Goal: Information Seeking & Learning: Understand process/instructions

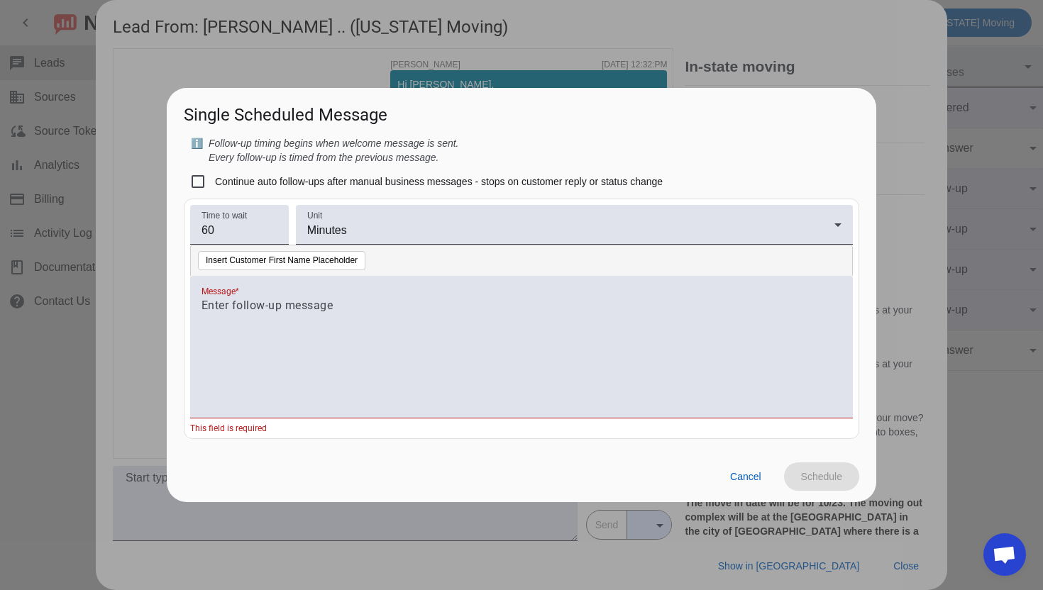
scroll to position [455, 0]
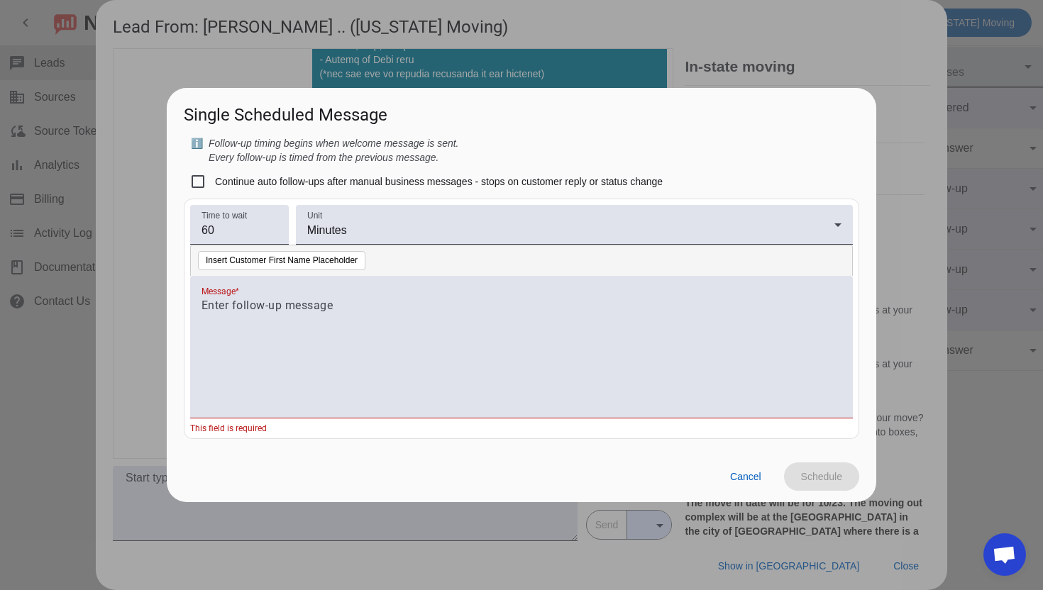
click at [785, 74] on div at bounding box center [521, 295] width 1043 height 590
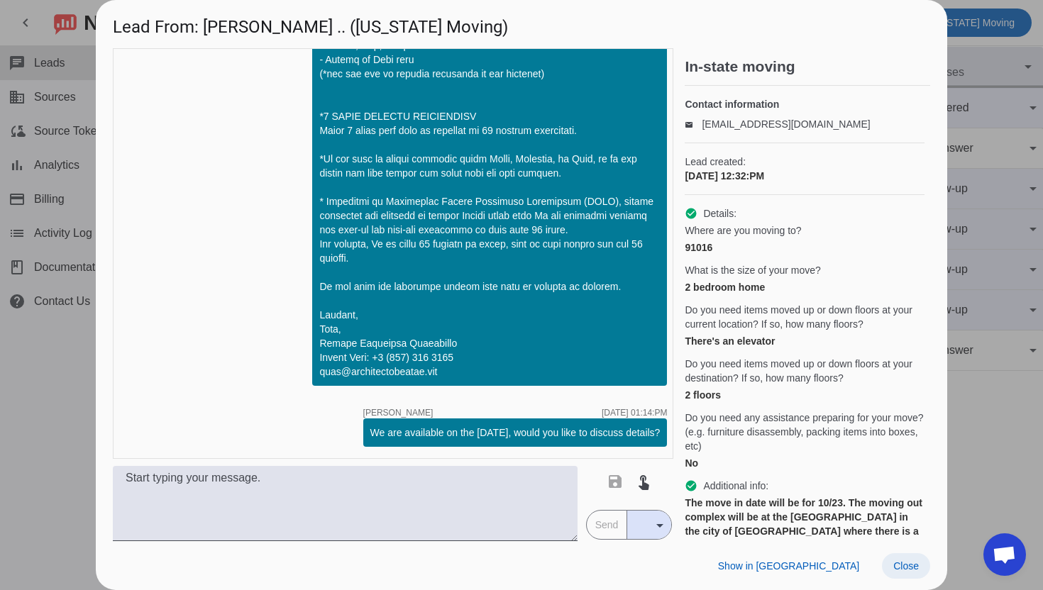
click at [901, 563] on span "Close" at bounding box center [906, 565] width 26 height 11
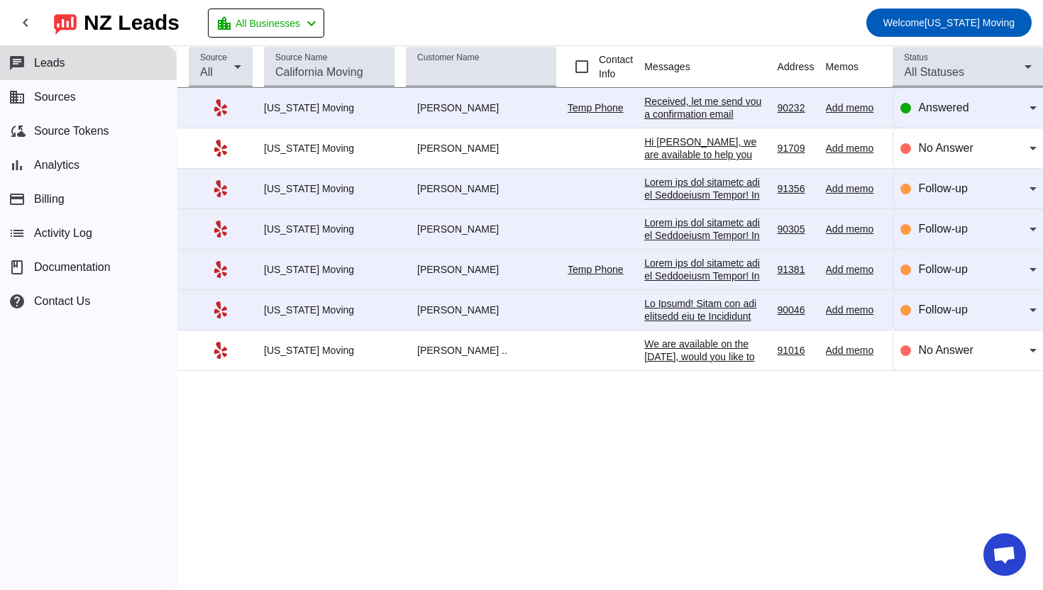
click at [453, 455] on div "Source All Source Name Customer Name Contact Info Messages Address Memos Last I…" at bounding box center [609, 318] width 865 height 544
click at [57, 67] on span "Leads" at bounding box center [49, 63] width 31 height 13
click at [50, 59] on span "Leads" at bounding box center [49, 63] width 31 height 13
click at [49, 87] on button "business Sources" at bounding box center [88, 97] width 177 height 34
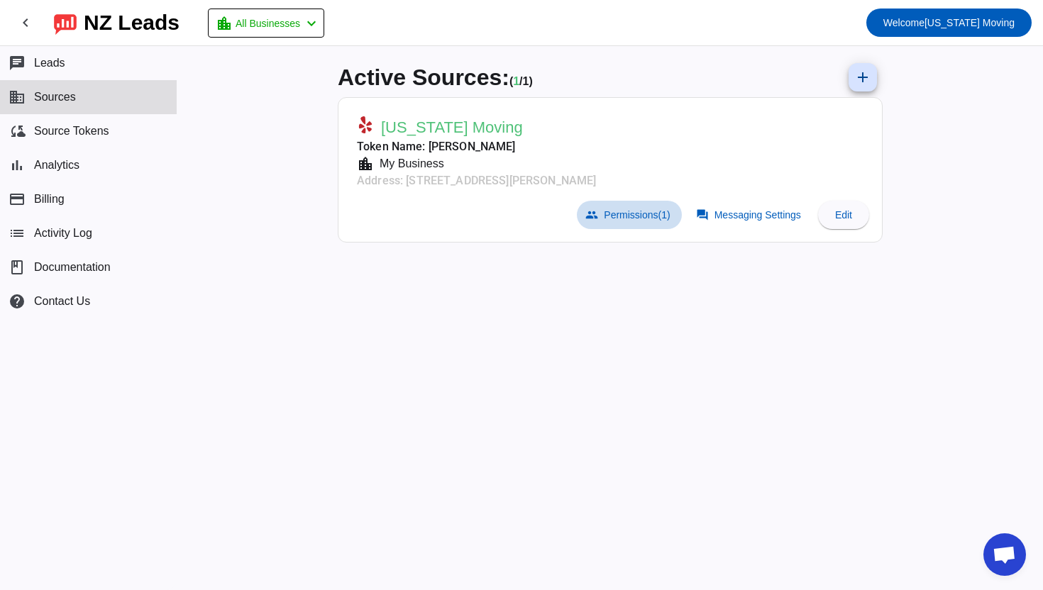
click at [613, 219] on span "Permissions (1)" at bounding box center [637, 214] width 66 height 11
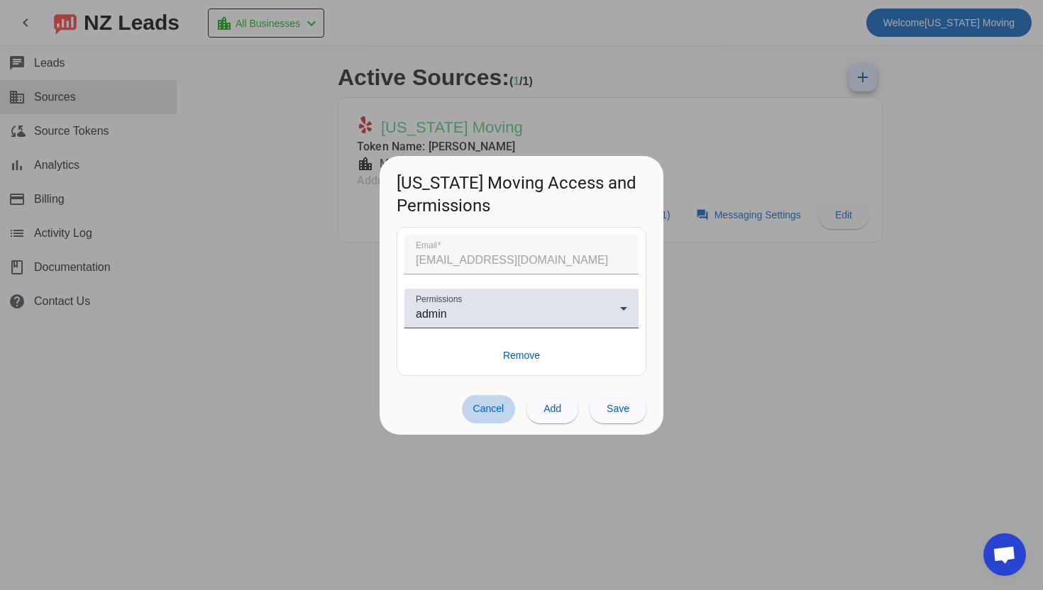
click at [487, 410] on span "Cancel" at bounding box center [488, 408] width 31 height 11
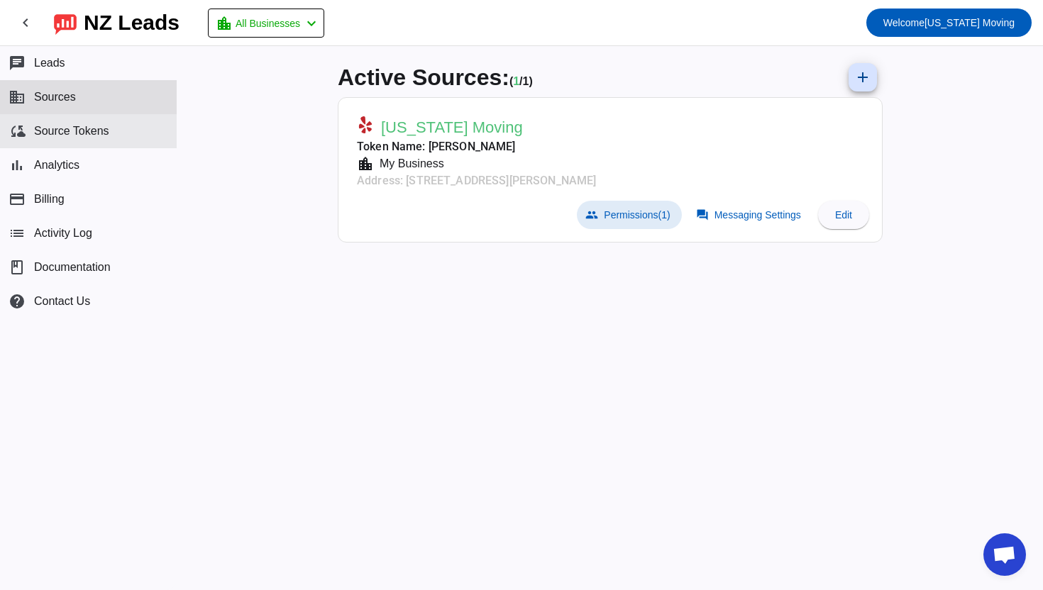
click at [101, 123] on button "cloud_sync Source Tokens" at bounding box center [88, 131] width 177 height 34
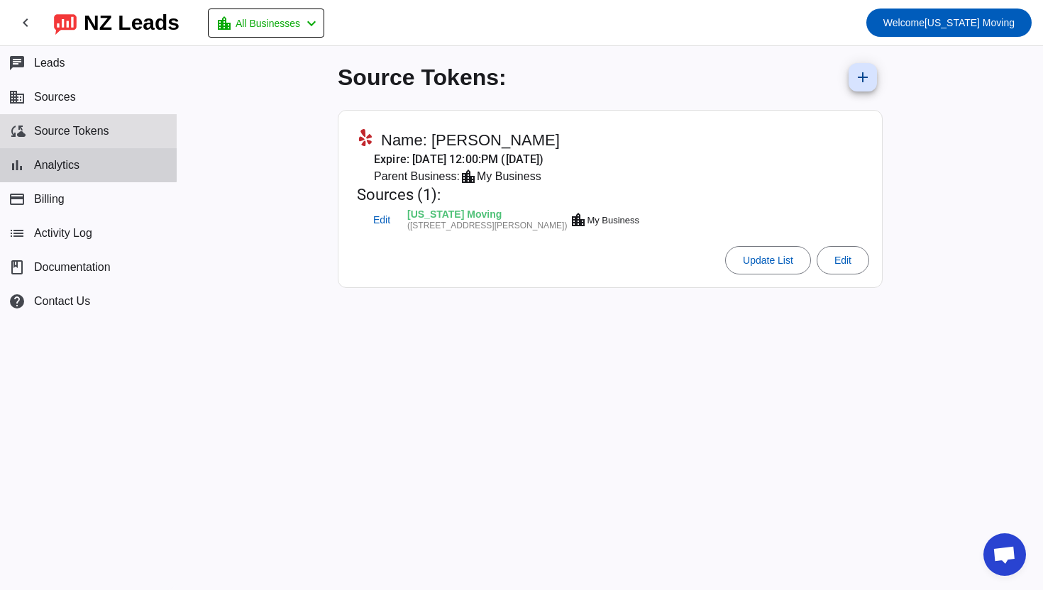
click at [70, 157] on button "bar_chart Analytics" at bounding box center [88, 165] width 177 height 34
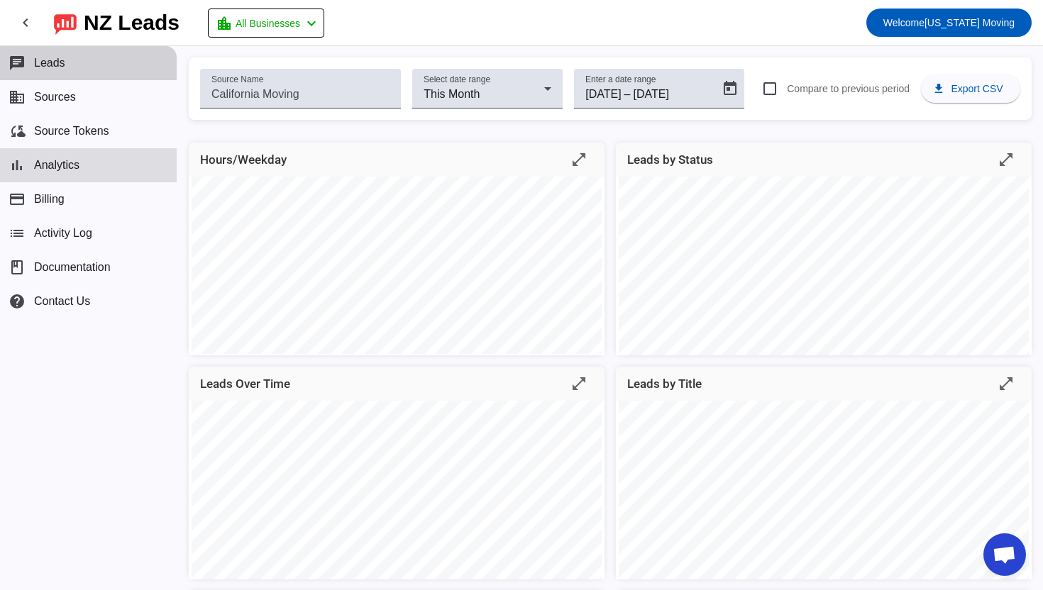
click at [51, 66] on span "Leads" at bounding box center [49, 63] width 31 height 13
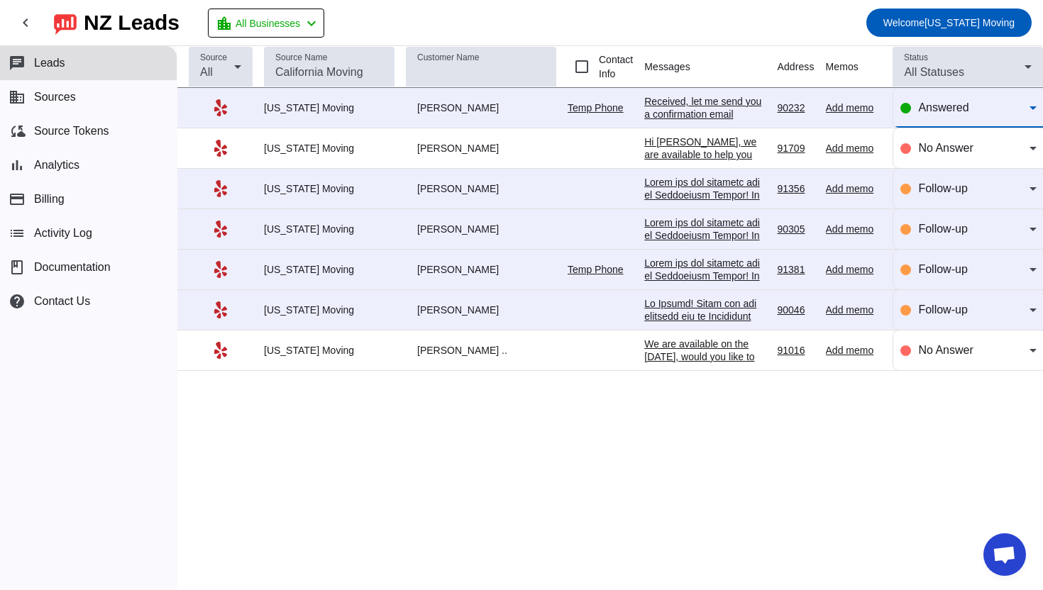
click at [1037, 105] on icon at bounding box center [1032, 107] width 17 height 17
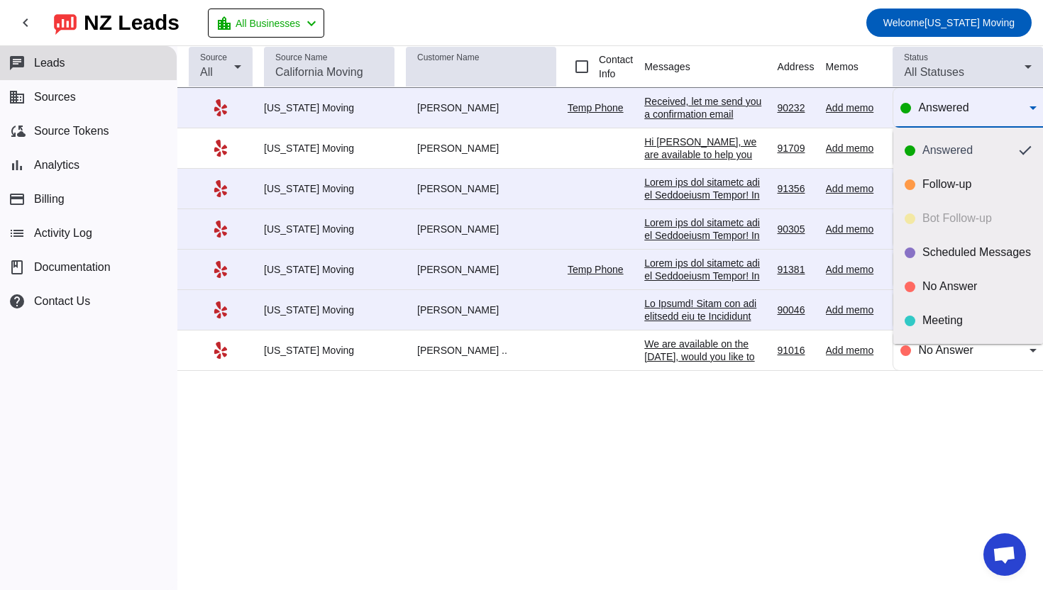
click at [1031, 111] on div at bounding box center [521, 295] width 1043 height 590
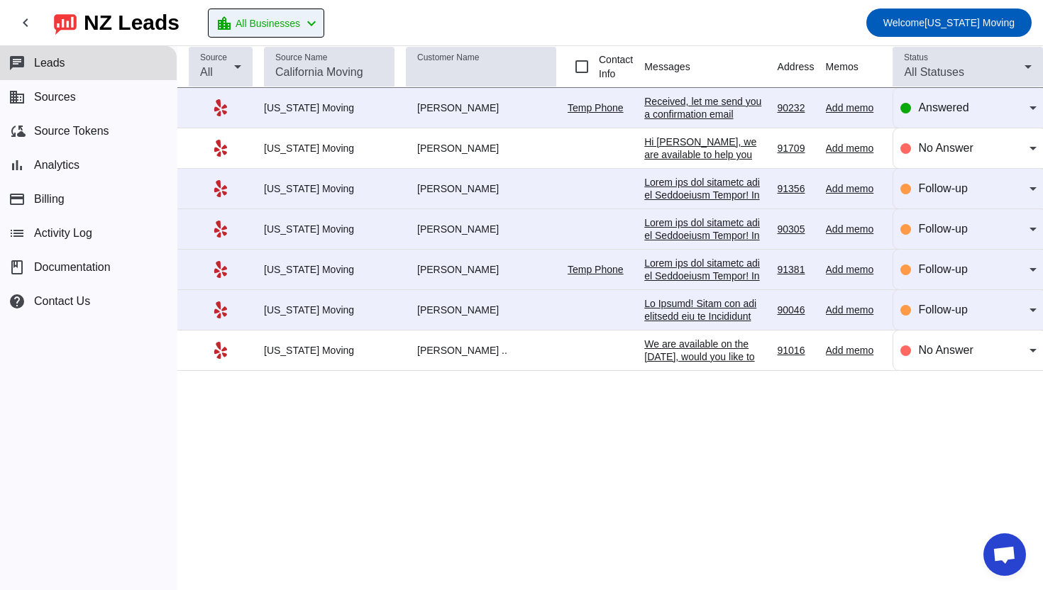
click at [289, 19] on span "All Businesses" at bounding box center [268, 23] width 65 height 20
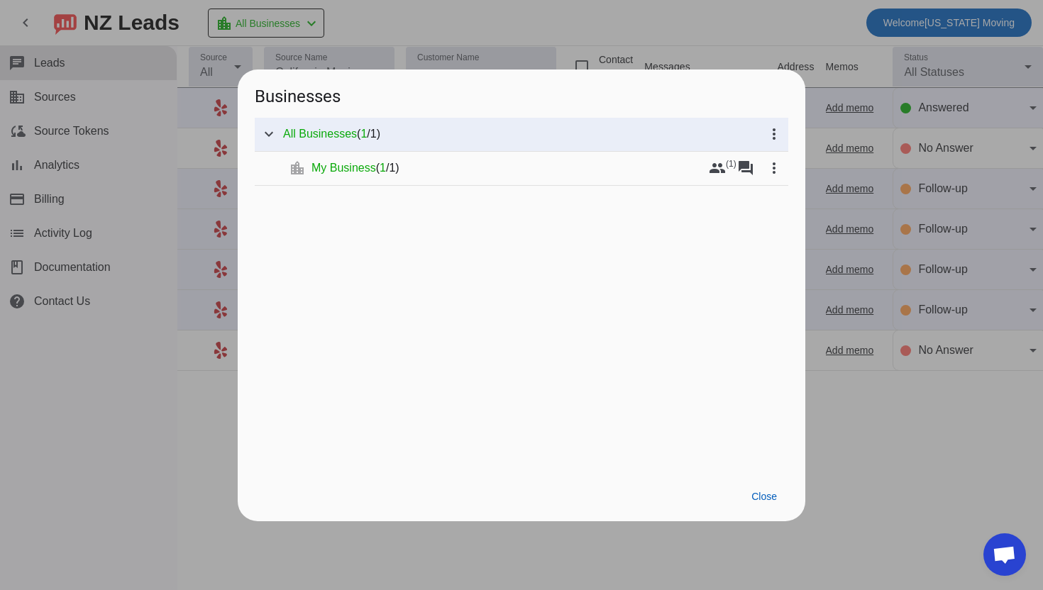
click at [404, 45] on div at bounding box center [521, 295] width 1043 height 590
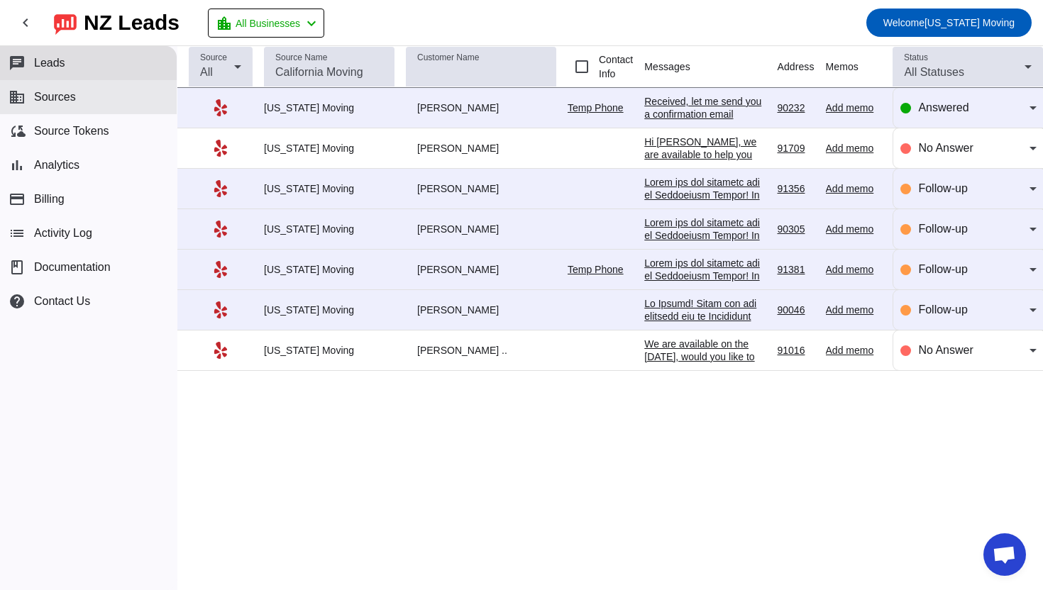
click at [95, 113] on button "business Sources" at bounding box center [88, 97] width 177 height 34
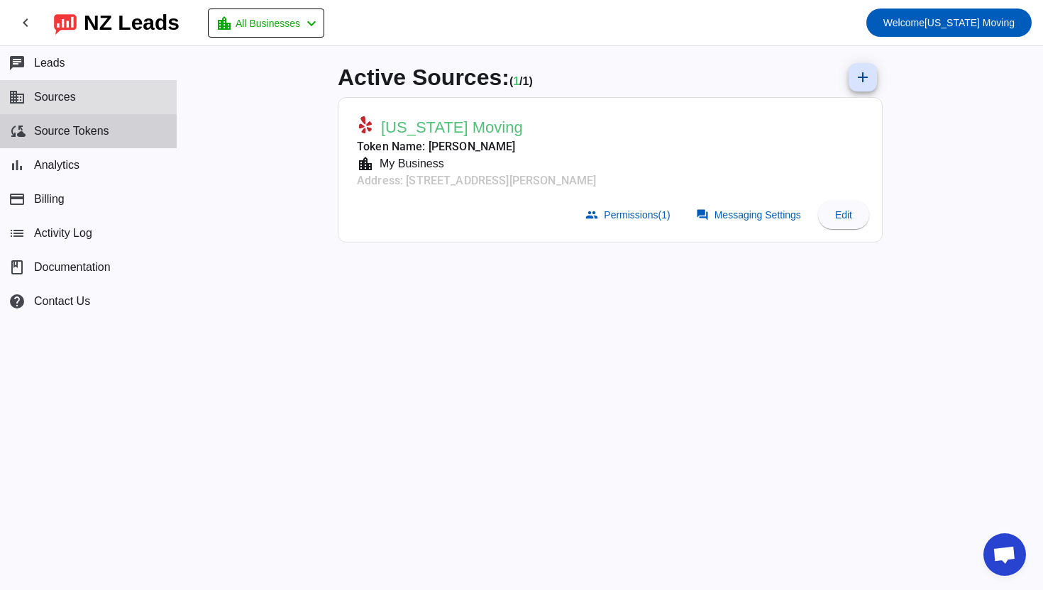
click at [83, 133] on span "Source Tokens" at bounding box center [71, 131] width 75 height 13
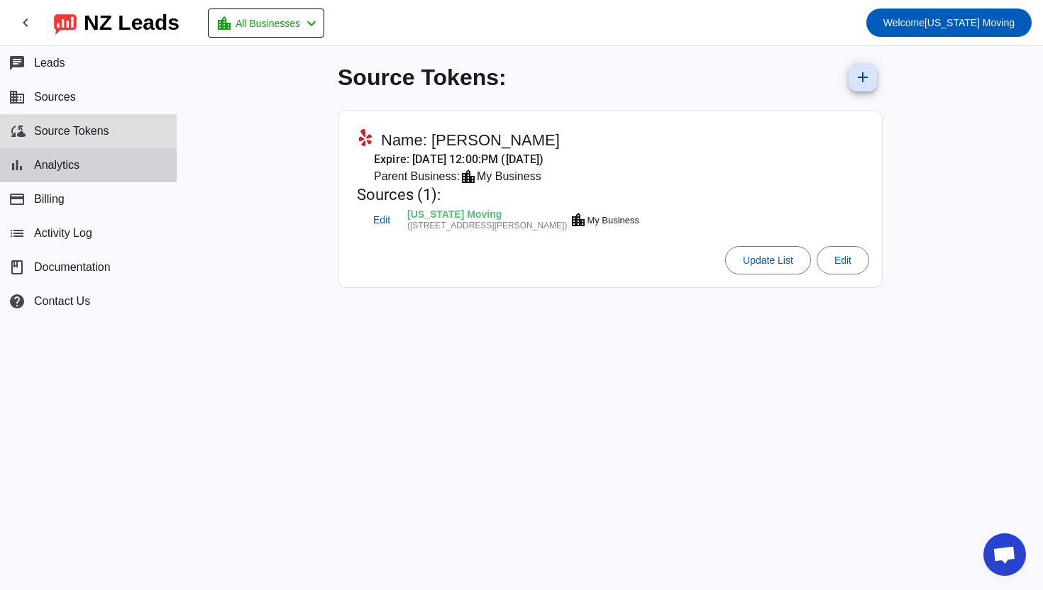
click at [62, 153] on button "bar_chart Analytics" at bounding box center [88, 165] width 177 height 34
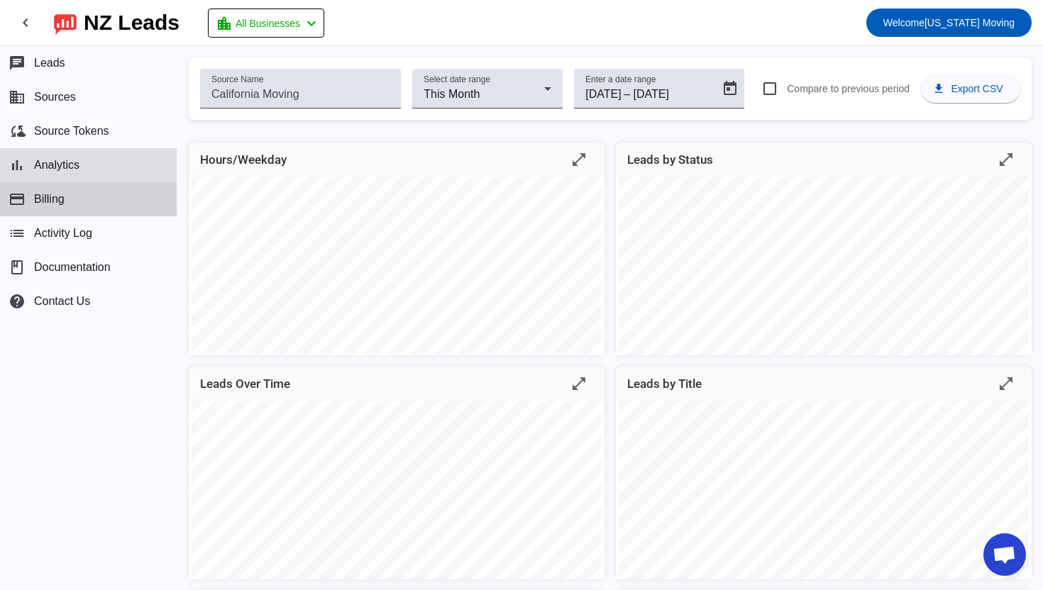
click at [65, 189] on button "payment Billing" at bounding box center [88, 199] width 177 height 34
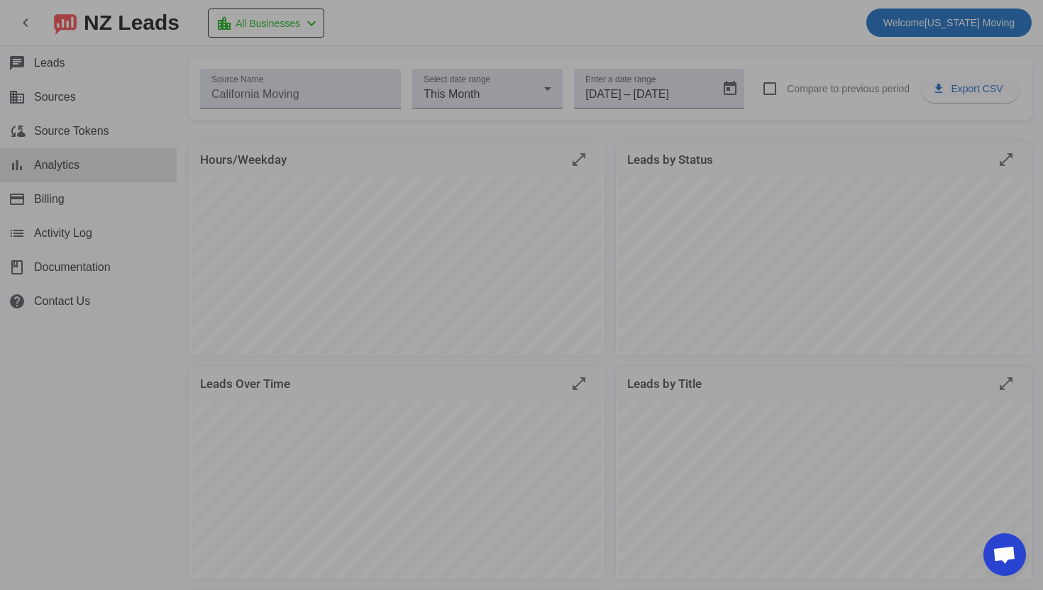
click at [134, 335] on div at bounding box center [521, 295] width 1043 height 590
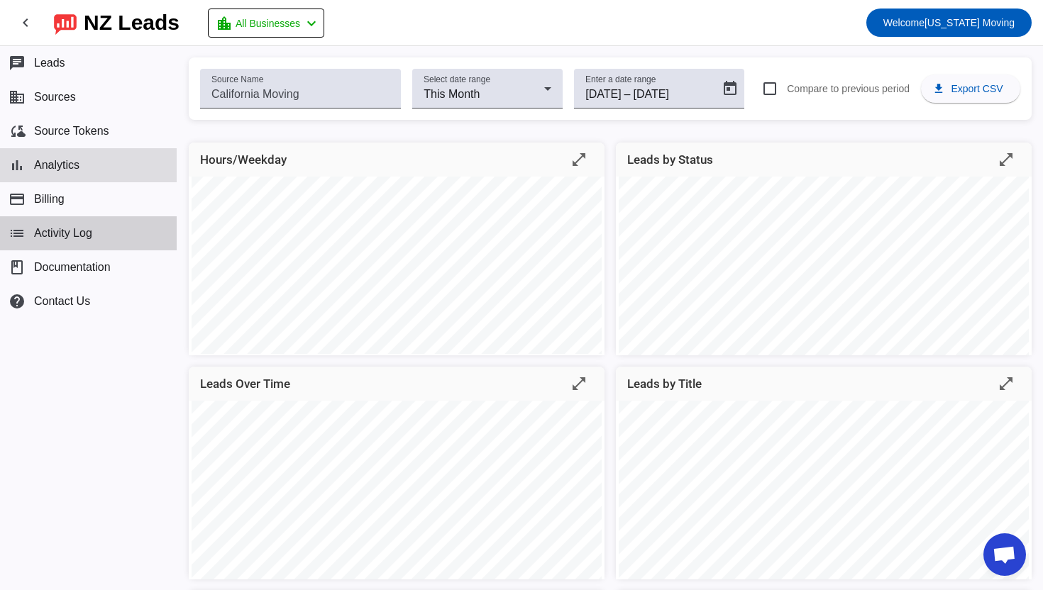
click at [77, 236] on span "Activity Log" at bounding box center [63, 233] width 58 height 13
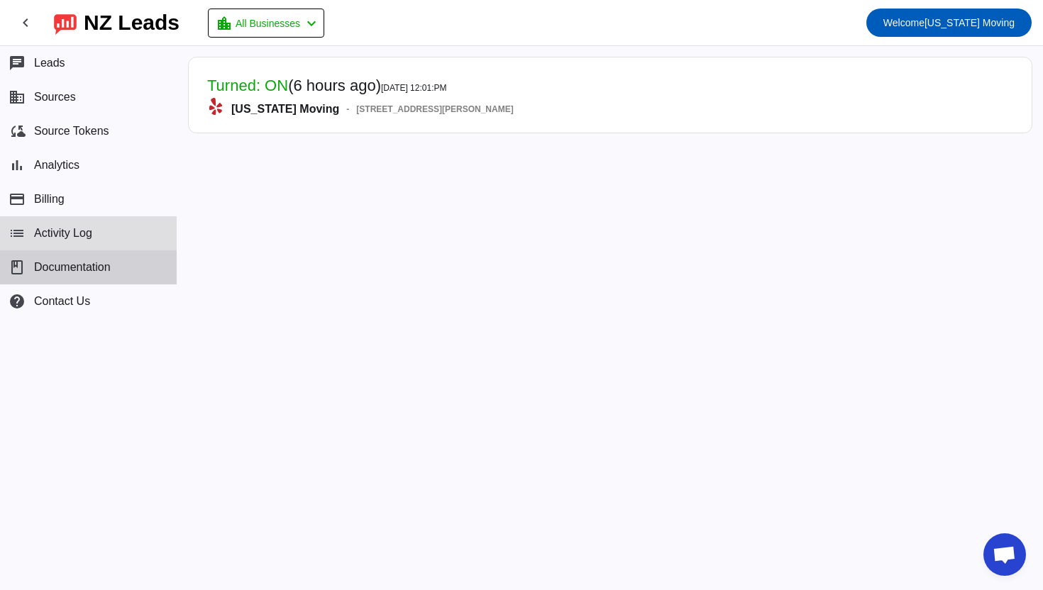
click at [89, 267] on span "Documentation" at bounding box center [72, 267] width 77 height 13
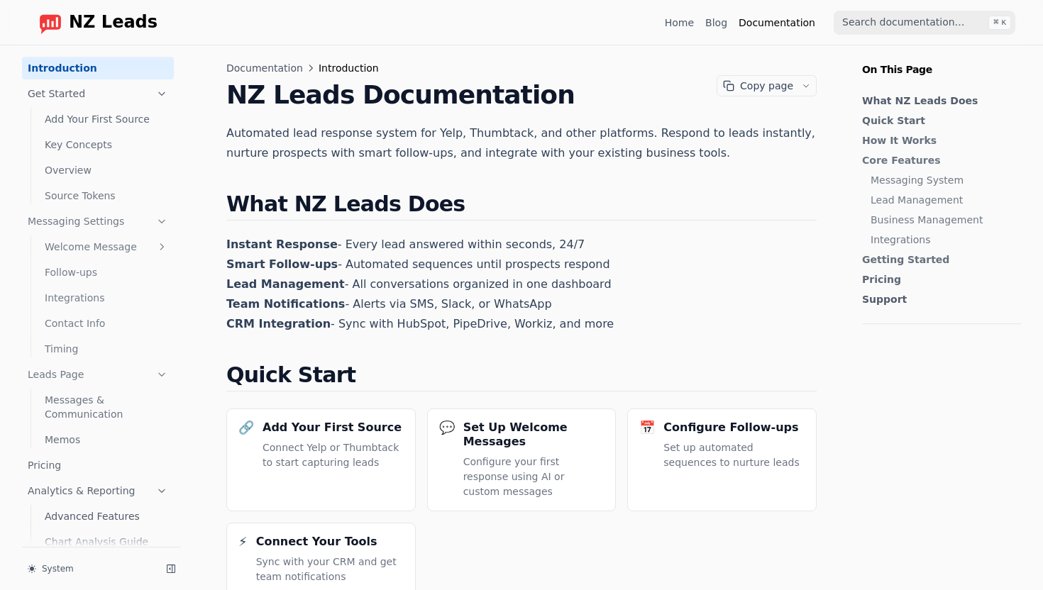
click at [674, 294] on p "Instant Response - Every lead answered within seconds, 24/7 Smart Follow-ups - …" at bounding box center [521, 284] width 590 height 99
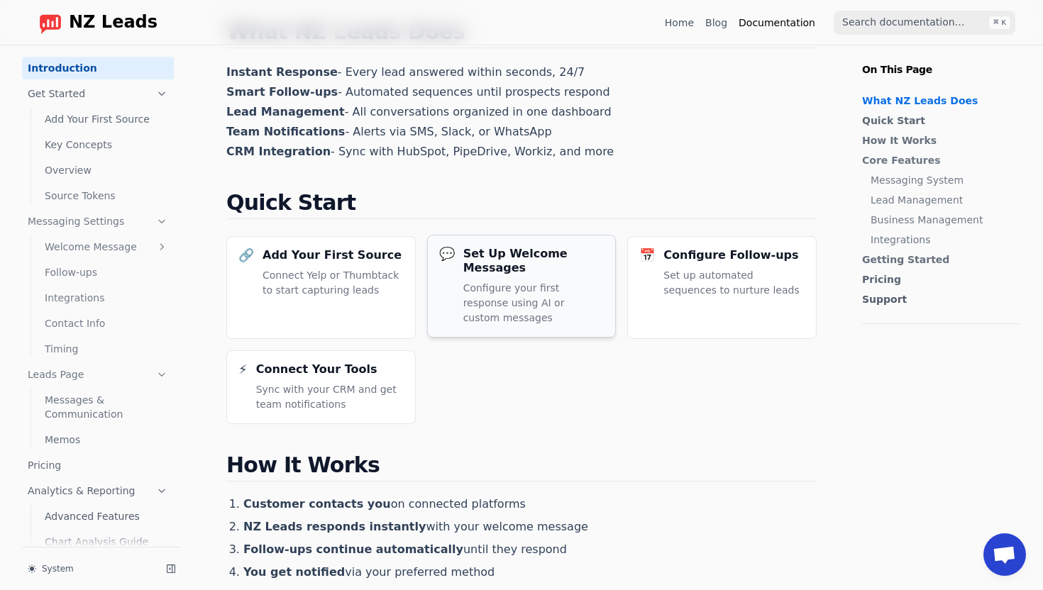
scroll to position [170, 0]
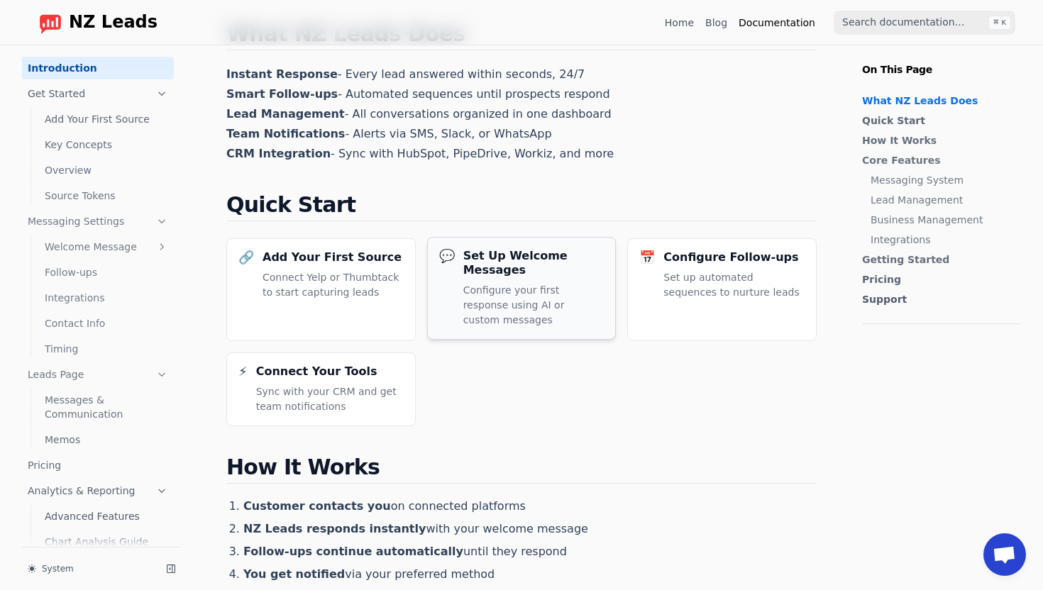
click at [502, 287] on p "Configure your first response using AI or custom messages" at bounding box center [533, 305] width 141 height 45
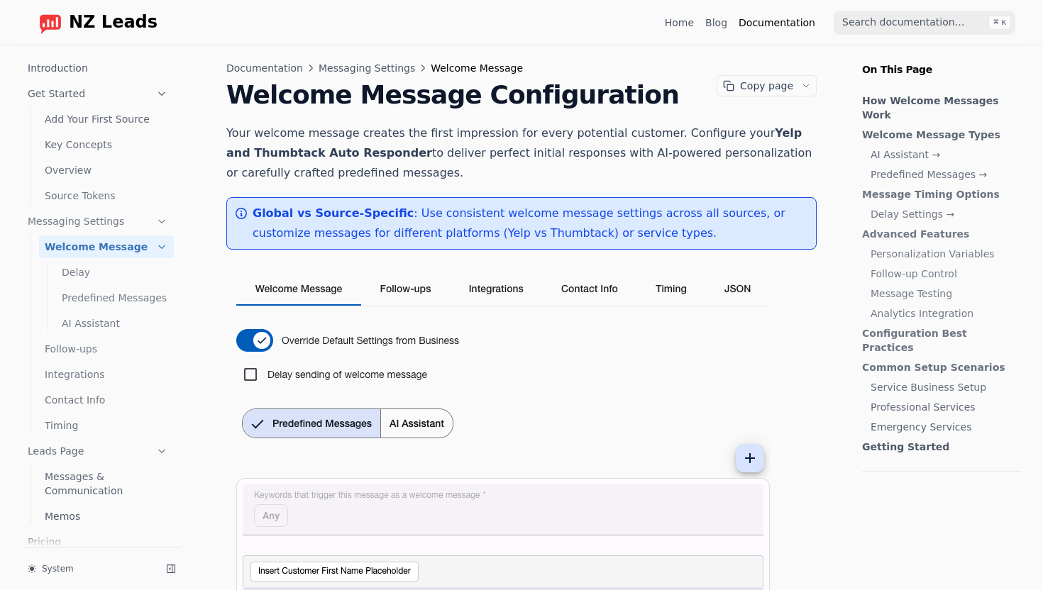
click at [564, 370] on img at bounding box center [503, 572] width 555 height 616
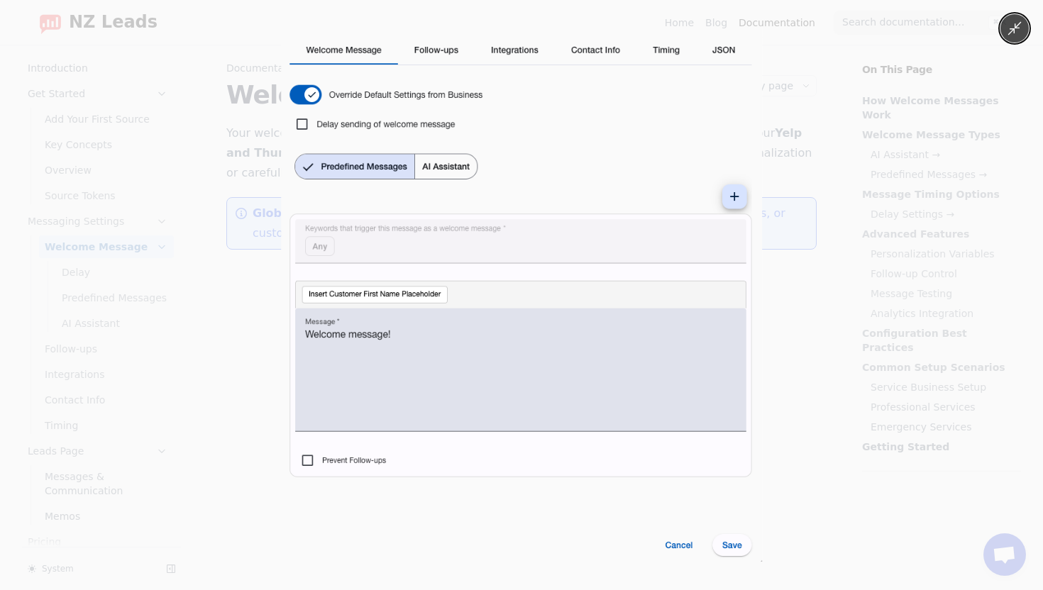
click at [804, 336] on div at bounding box center [521, 295] width 1043 height 590
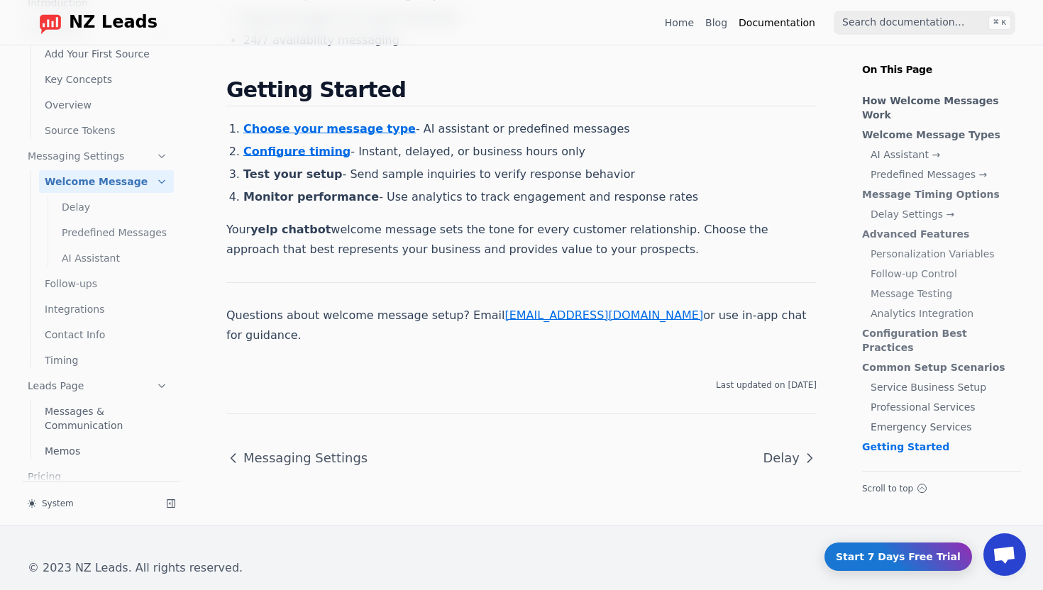
scroll to position [3762, 0]
